Goal: Task Accomplishment & Management: Use online tool/utility

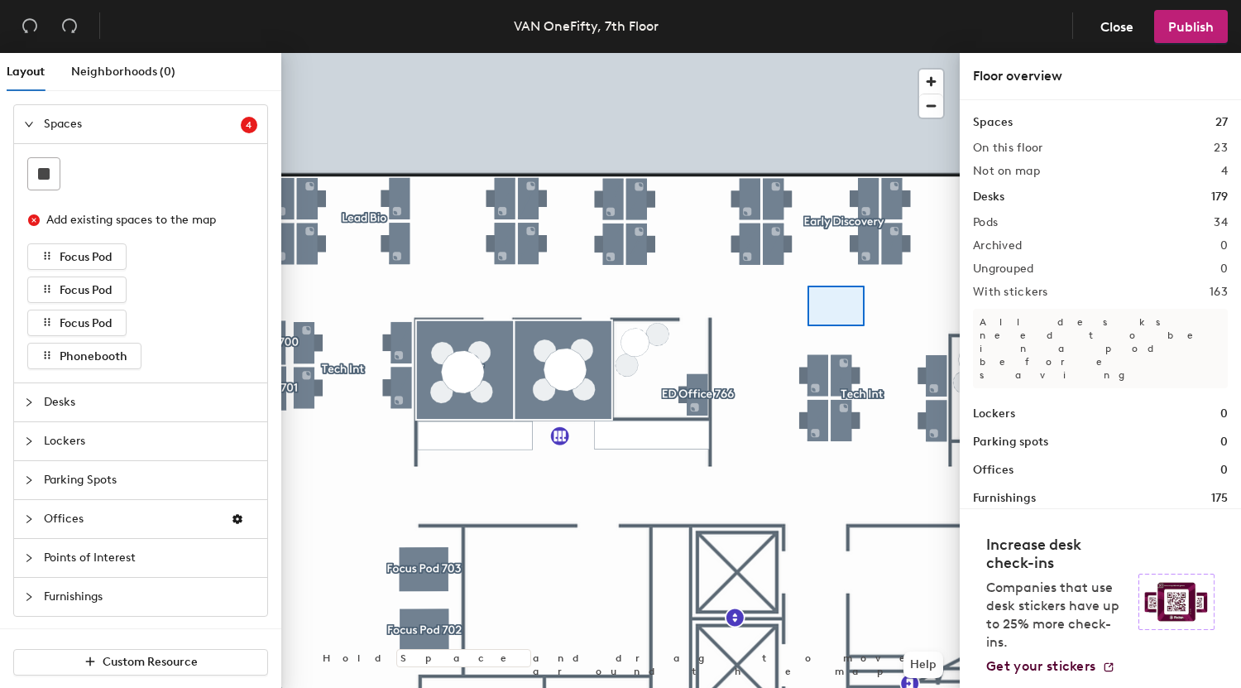
click at [809, 53] on div at bounding box center [620, 53] width 679 height 0
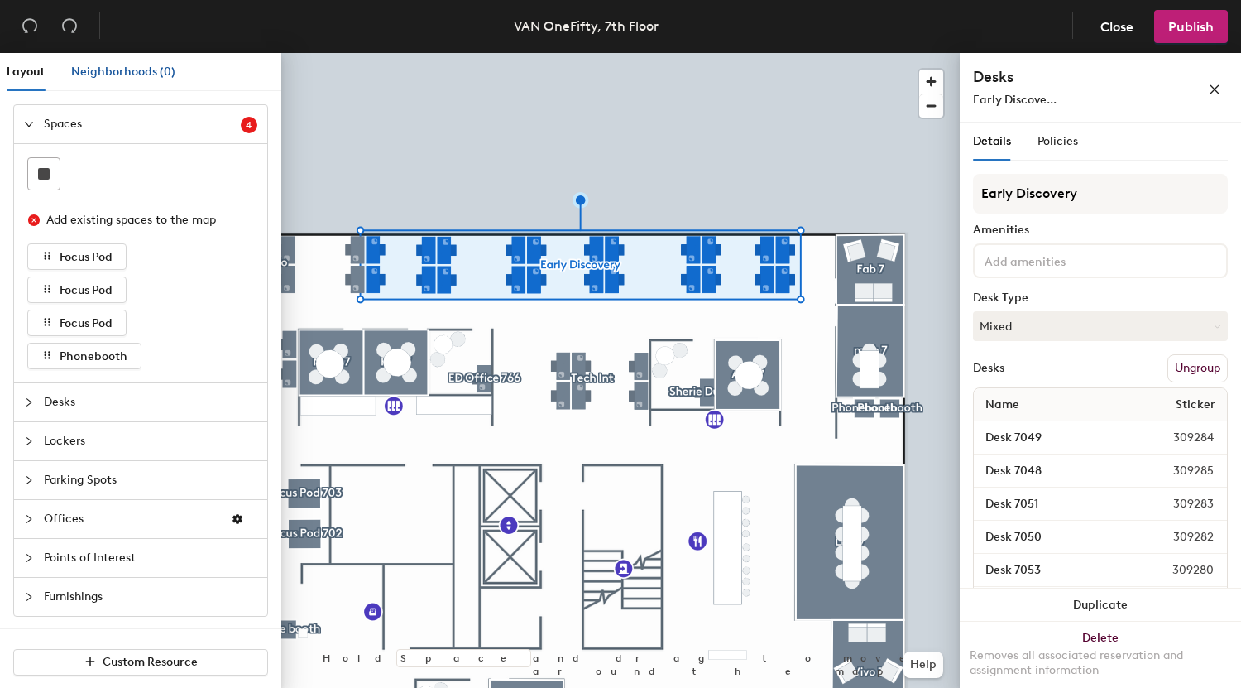
click at [126, 65] on span "Neighborhoods (0)" at bounding box center [123, 72] width 104 height 14
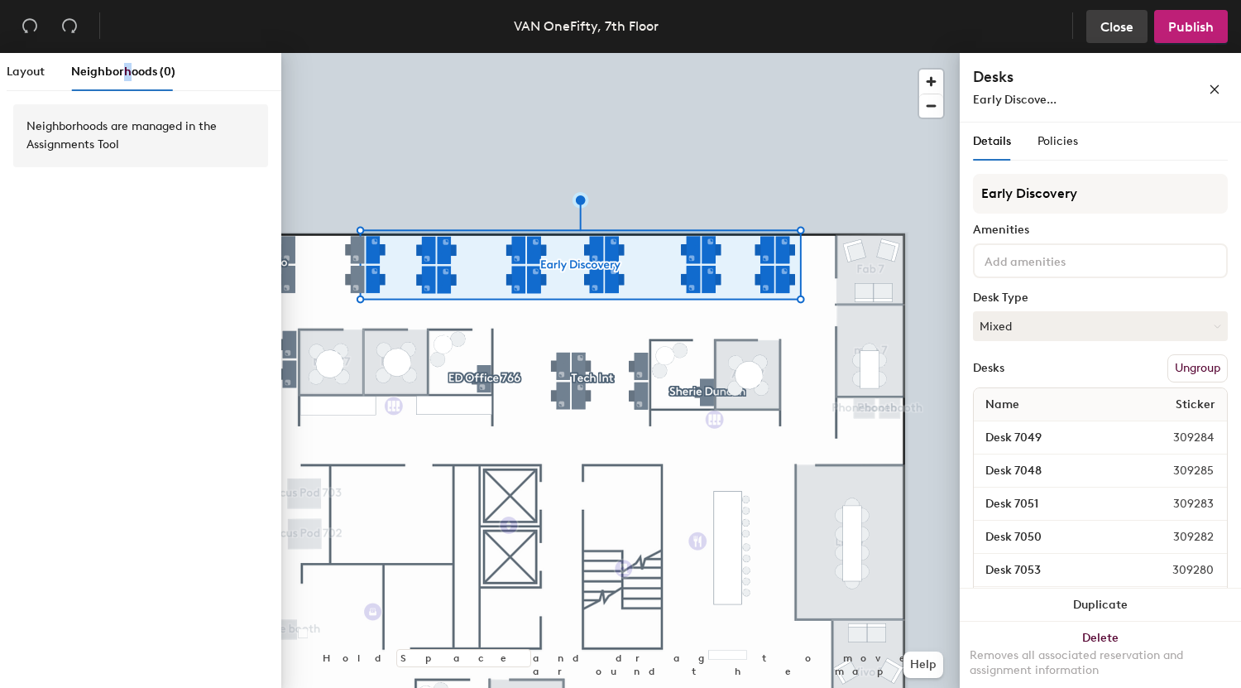
click at [1129, 24] on span "Close" at bounding box center [1117, 27] width 33 height 16
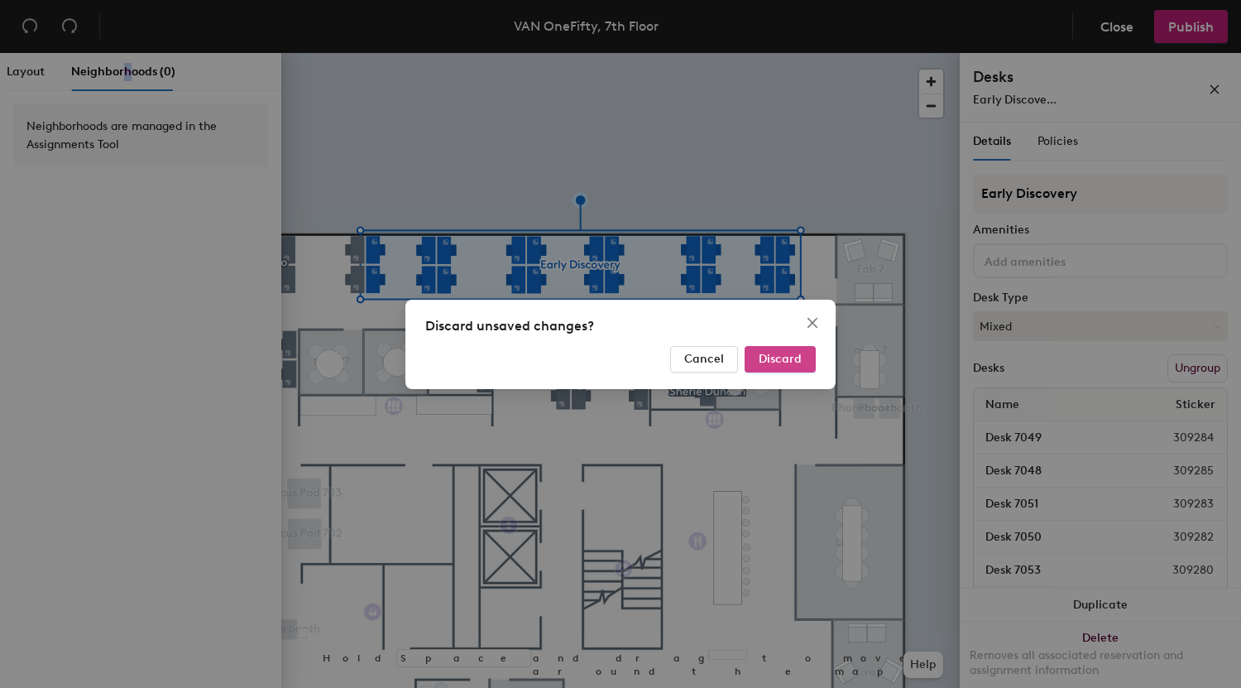
click at [761, 359] on span "Discard" at bounding box center [780, 359] width 43 height 14
